Goal: Find contact information: Obtain details needed to contact an individual or organization

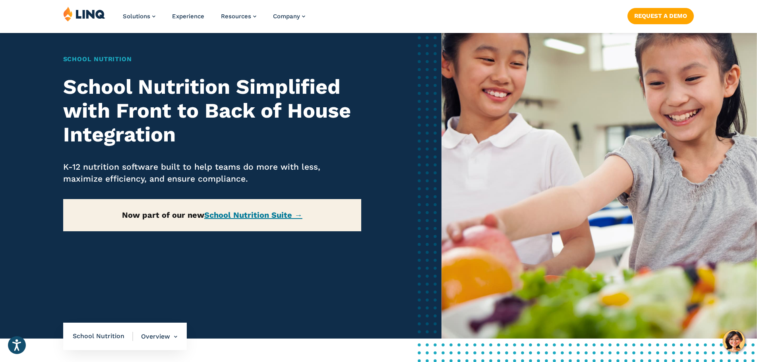
scroll to position [80, 0]
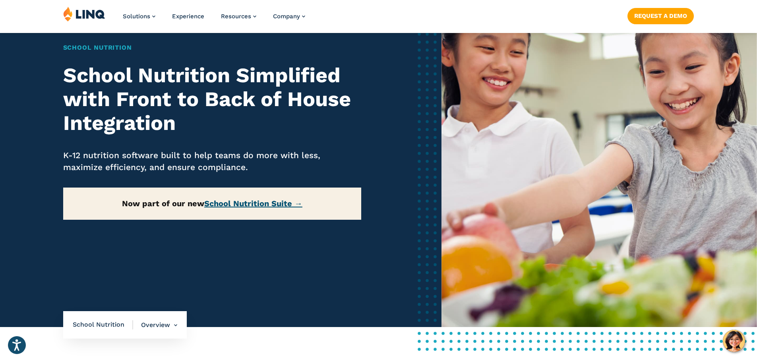
click at [246, 206] on link "School Nutrition Suite →" at bounding box center [253, 204] width 98 height 10
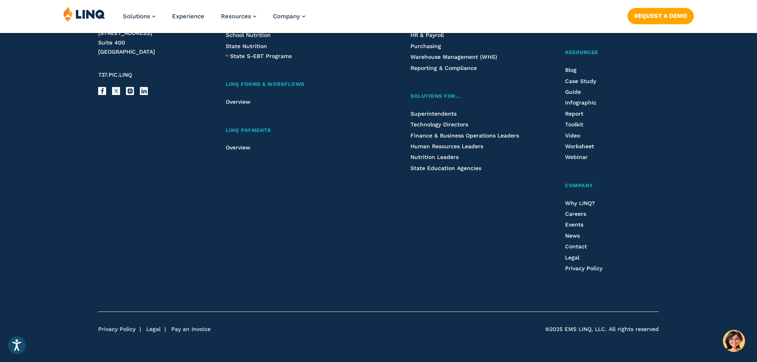
scroll to position [994, 0]
click at [571, 246] on span "Contact" at bounding box center [576, 246] width 22 height 6
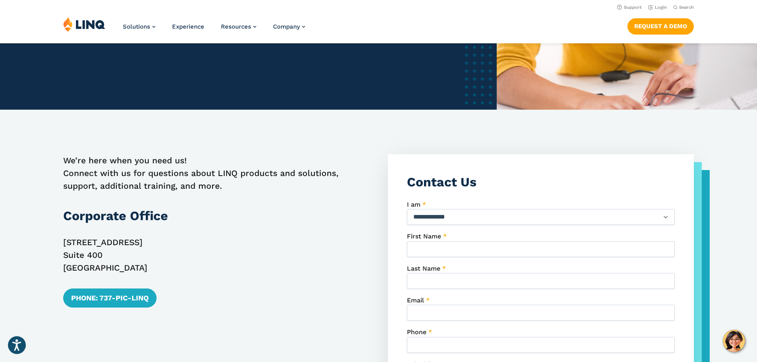
scroll to position [199, 0]
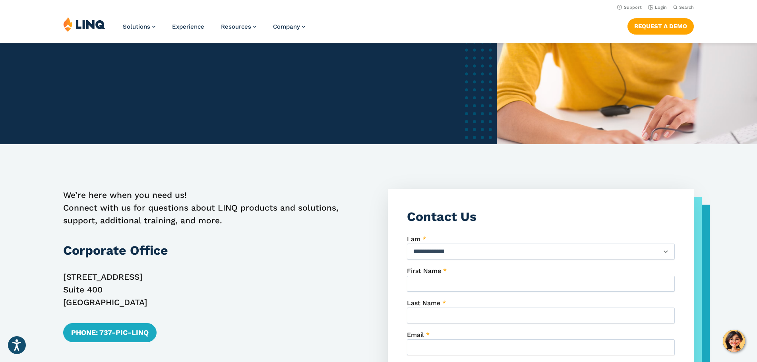
click at [436, 253] on select "**********" at bounding box center [541, 252] width 268 height 16
